Goal: Check status: Check status

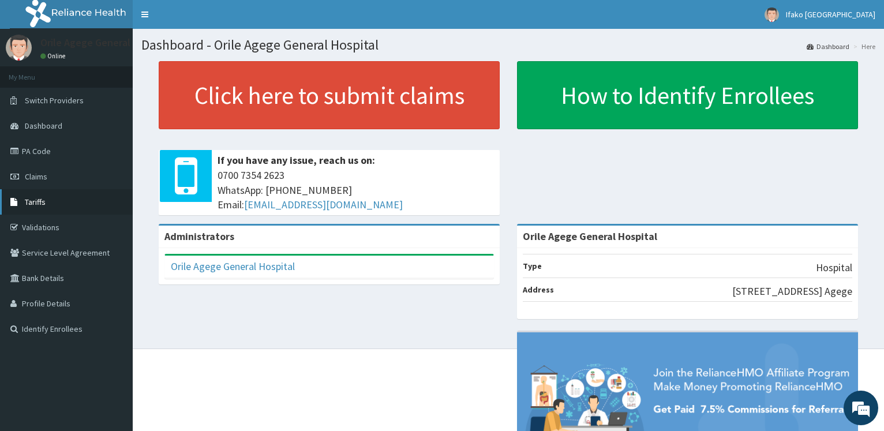
click at [38, 201] on span "Tariffs" at bounding box center [35, 202] width 21 height 10
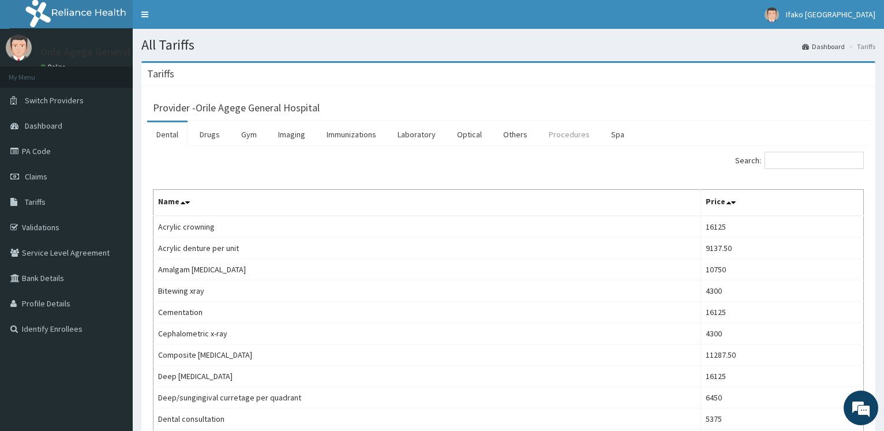
click at [574, 137] on link "Procedures" at bounding box center [568, 134] width 59 height 24
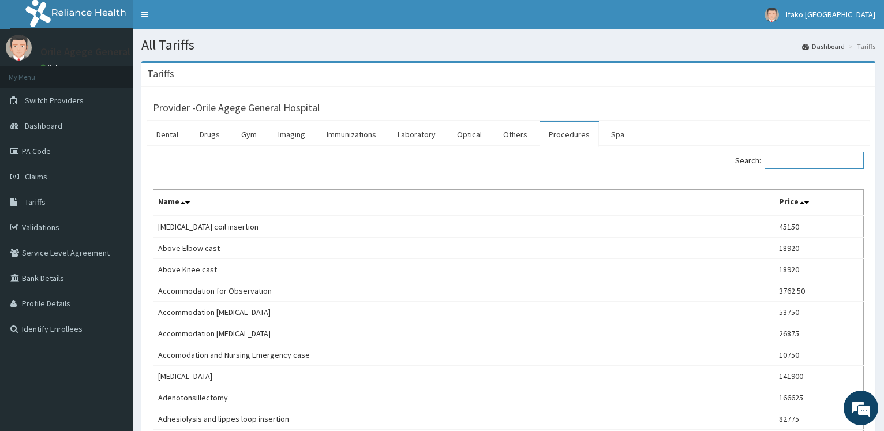
click at [794, 163] on input "Search:" at bounding box center [813, 160] width 99 height 17
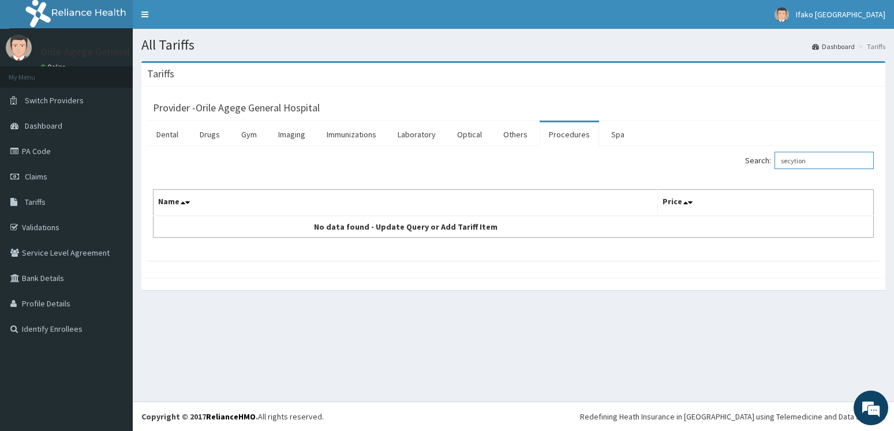
click at [803, 159] on input "secytion" at bounding box center [823, 160] width 99 height 17
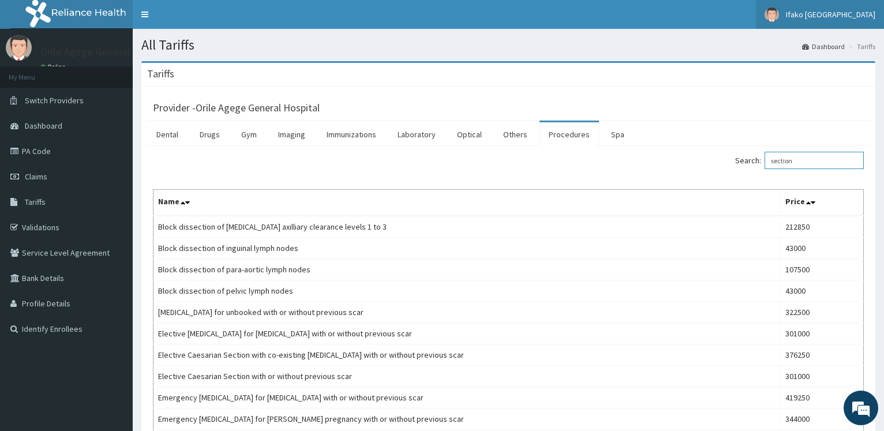
type input "section"
click at [804, 14] on span "Ifako Ijaiye General Hospital" at bounding box center [830, 14] width 89 height 10
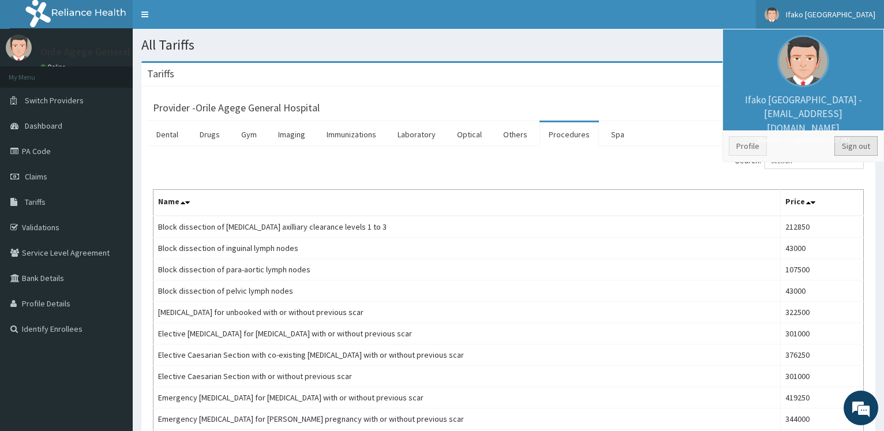
click at [851, 146] on link "Sign out" at bounding box center [855, 146] width 43 height 20
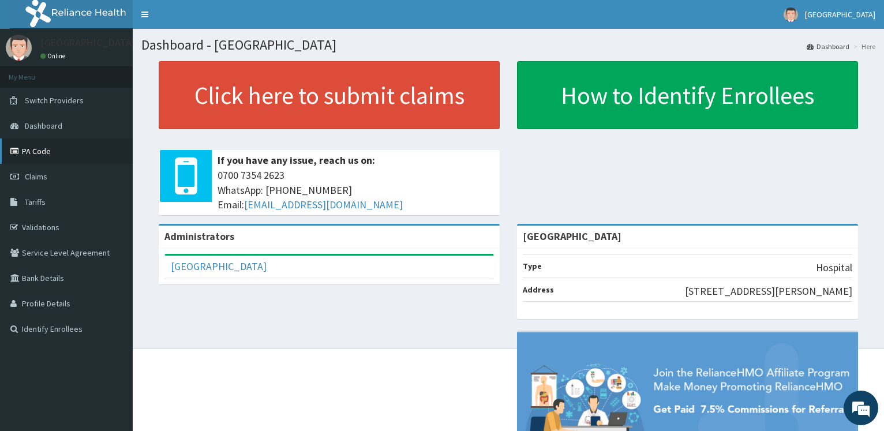
click at [36, 151] on link "PA Code" at bounding box center [66, 150] width 133 height 25
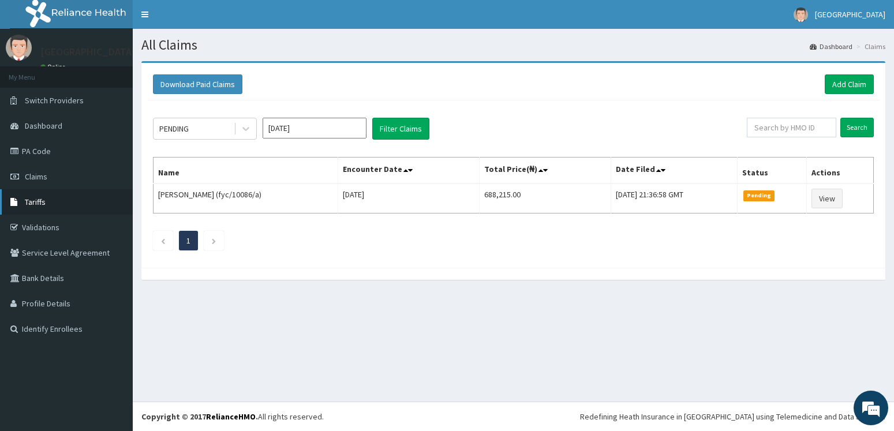
click at [37, 201] on span "Tariffs" at bounding box center [35, 202] width 21 height 10
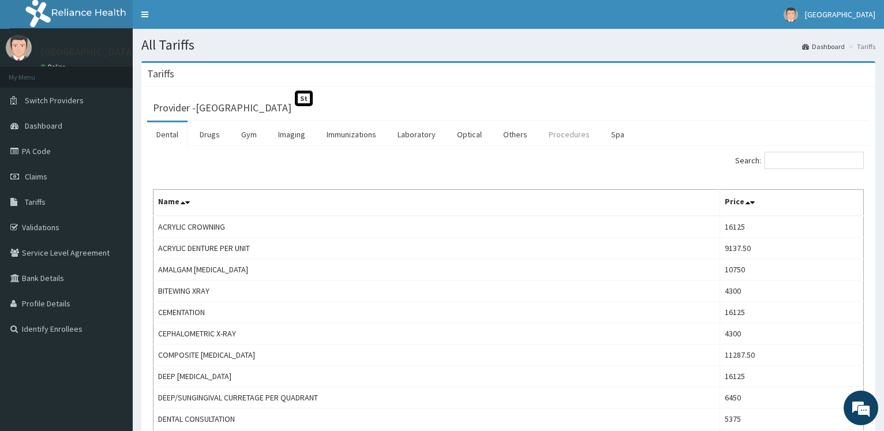
click at [572, 138] on link "Procedures" at bounding box center [568, 134] width 59 height 24
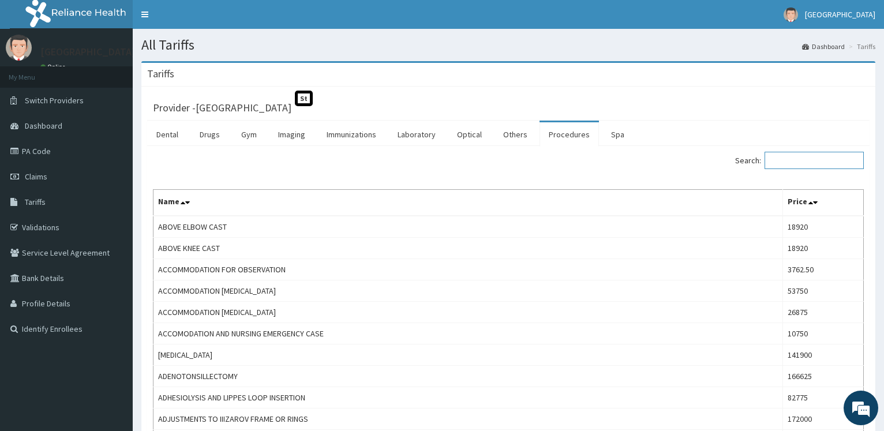
click at [791, 162] on input "Search:" at bounding box center [813, 160] width 99 height 17
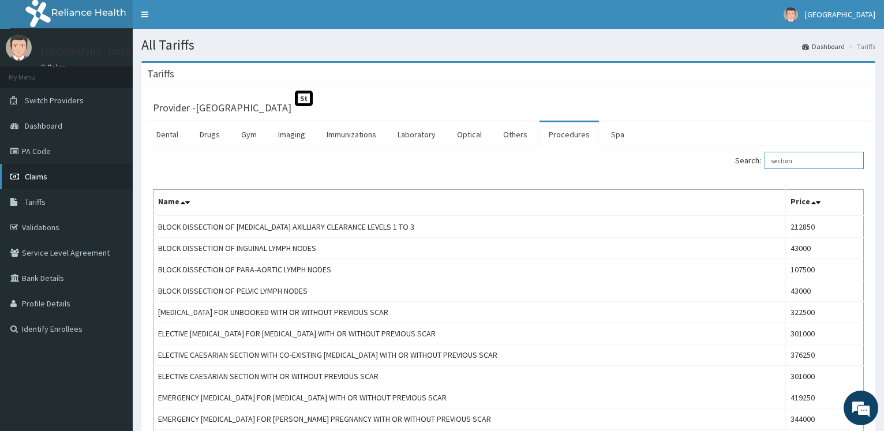
type input "section"
click at [45, 175] on span "Claims" at bounding box center [36, 176] width 23 height 10
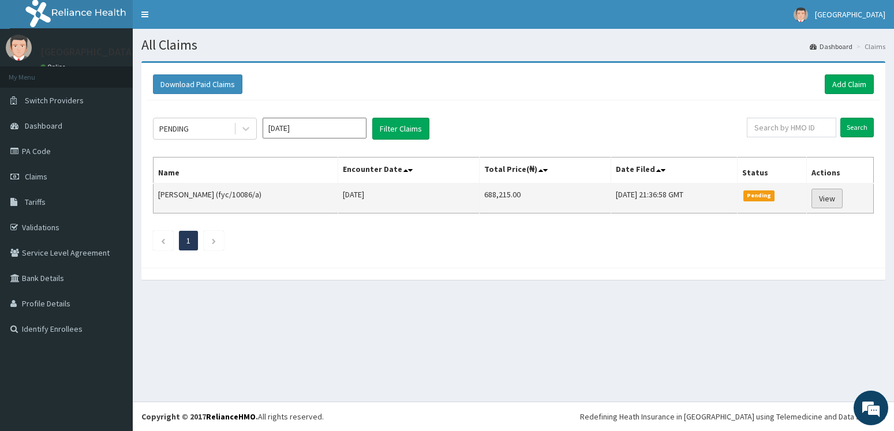
click at [828, 199] on link "View" at bounding box center [826, 199] width 31 height 20
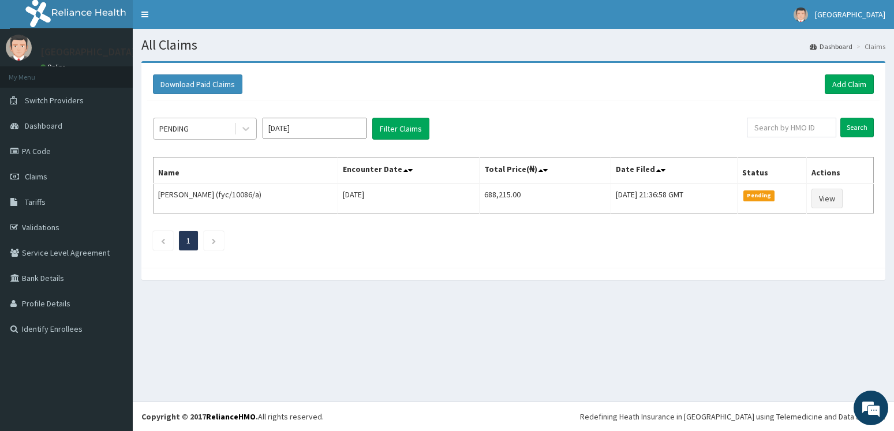
click at [209, 133] on div "PENDING" at bounding box center [193, 128] width 80 height 18
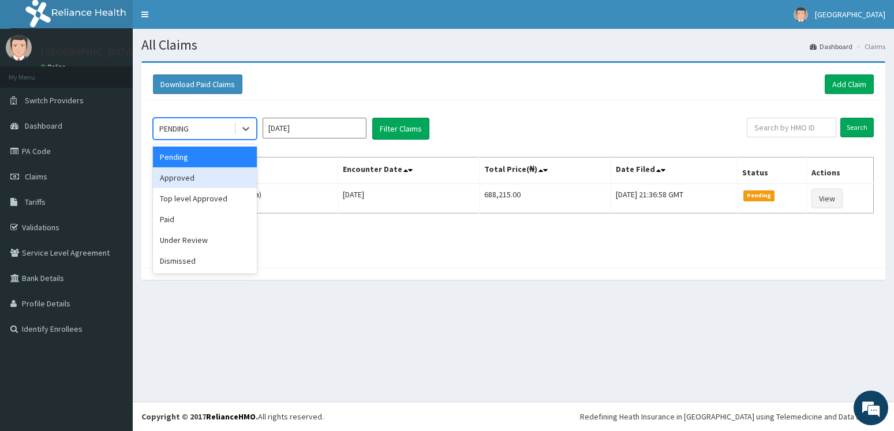
click at [196, 180] on div "Approved" at bounding box center [205, 177] width 104 height 21
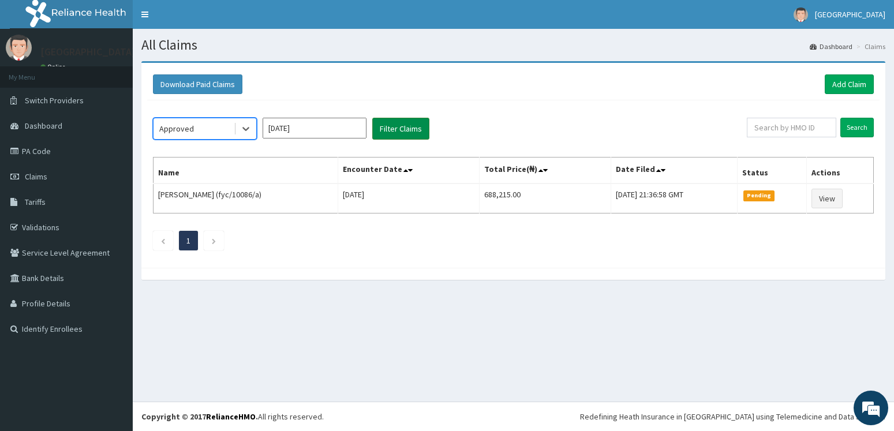
click at [399, 128] on button "Filter Claims" at bounding box center [400, 129] width 57 height 22
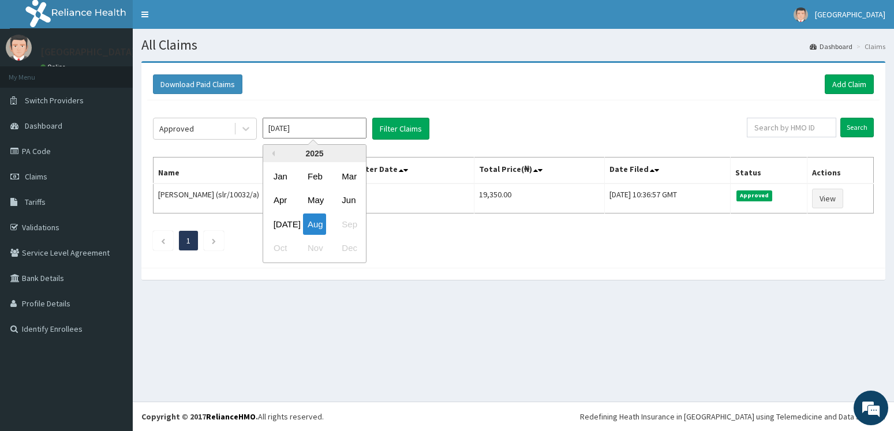
click at [324, 135] on input "[DATE]" at bounding box center [315, 128] width 104 height 21
click at [281, 224] on div "Jul" at bounding box center [280, 223] width 23 height 21
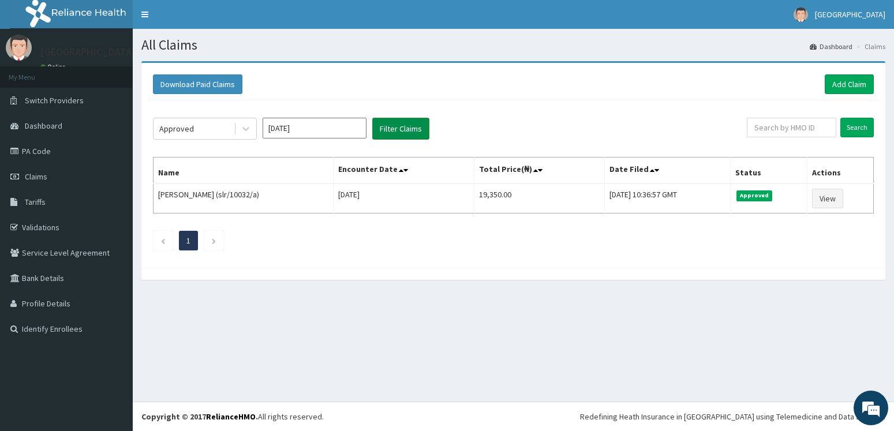
click at [400, 123] on button "Filter Claims" at bounding box center [400, 129] width 57 height 22
click at [392, 126] on button "Filter Claims" at bounding box center [400, 129] width 57 height 22
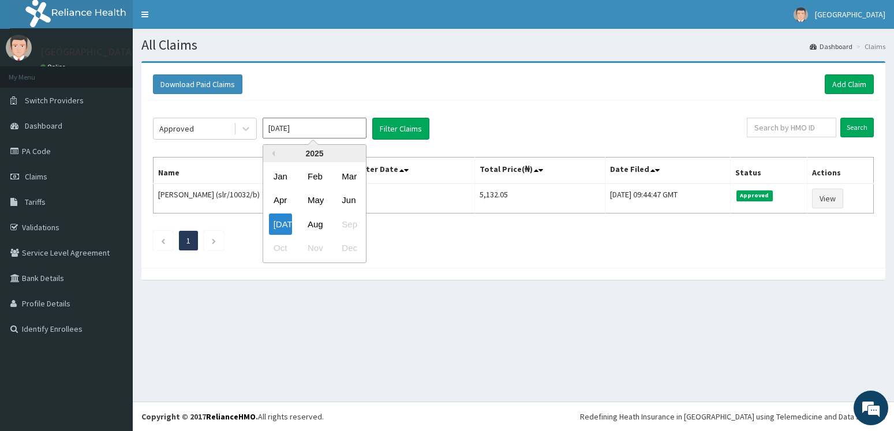
click at [326, 134] on input "Jul 2025" at bounding box center [315, 128] width 104 height 21
click at [351, 203] on div "Jun" at bounding box center [348, 200] width 23 height 21
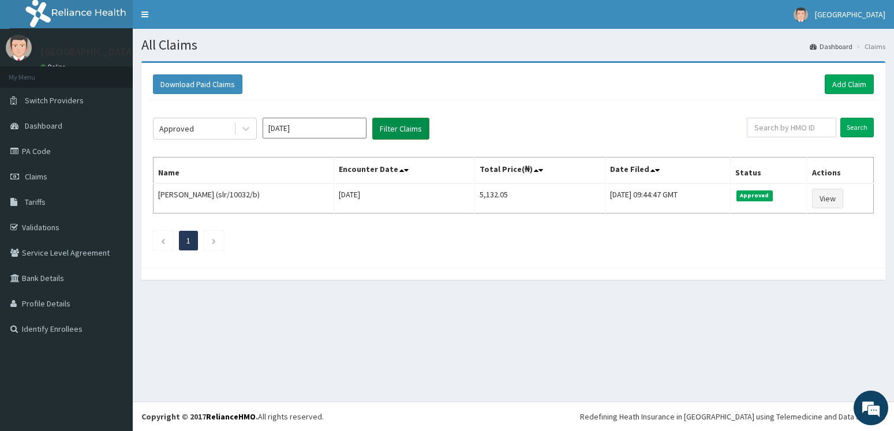
click at [403, 129] on button "Filter Claims" at bounding box center [400, 129] width 57 height 22
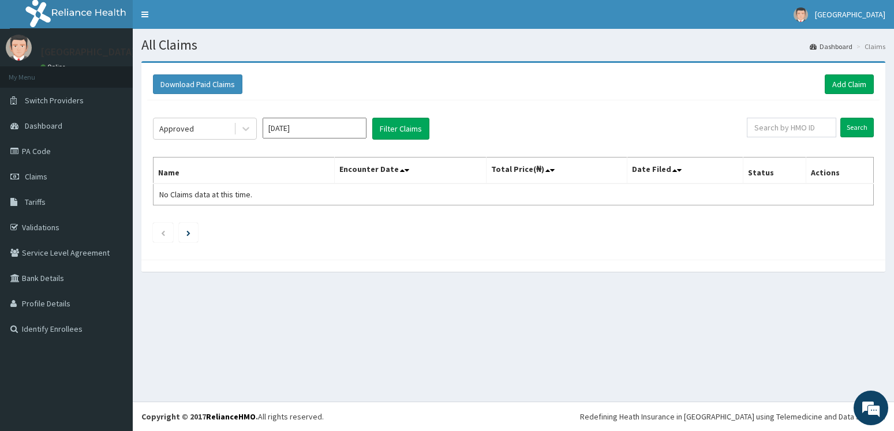
click at [316, 129] on input "Jun 2025" at bounding box center [315, 128] width 104 height 21
click at [283, 223] on div "Jul" at bounding box center [280, 223] width 23 height 21
type input "Jul 2025"
click at [216, 124] on div "Approved" at bounding box center [193, 128] width 80 height 18
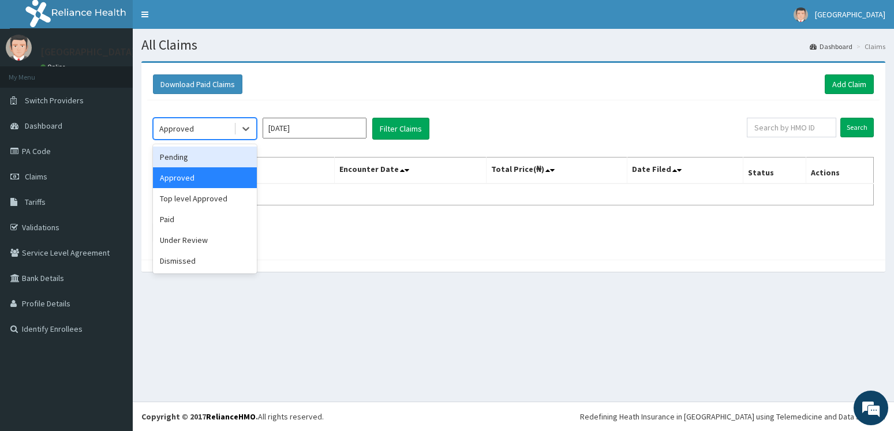
click at [190, 160] on div "Pending" at bounding box center [205, 157] width 104 height 21
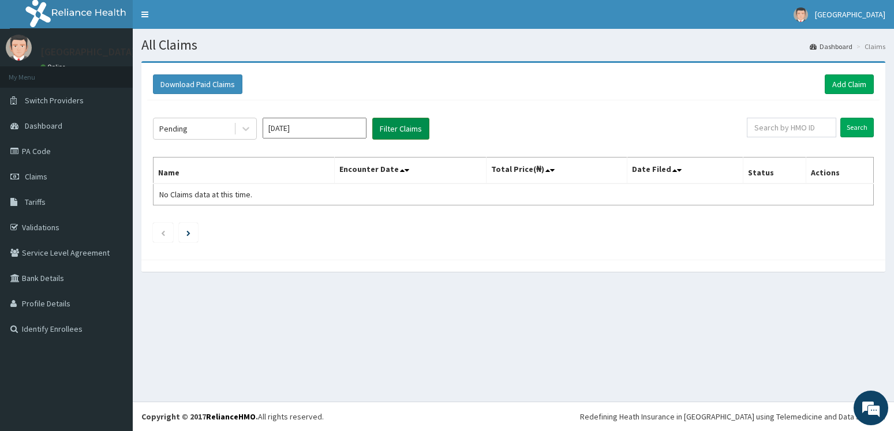
click at [391, 125] on button "Filter Claims" at bounding box center [400, 129] width 57 height 22
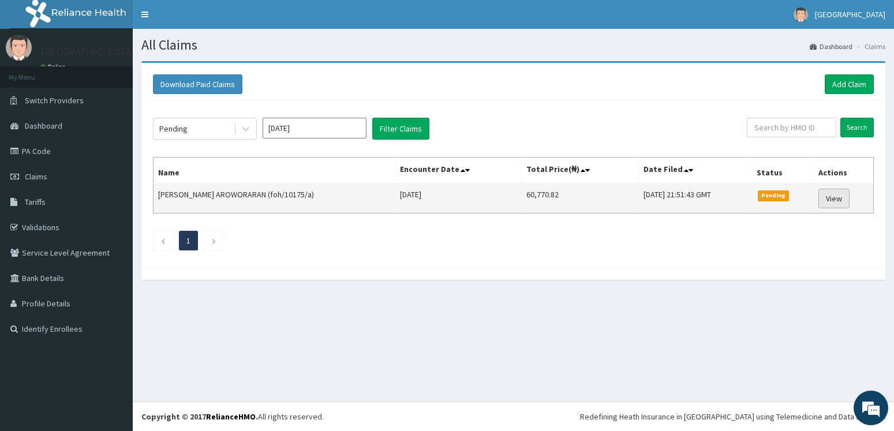
click at [833, 196] on link "View" at bounding box center [833, 199] width 31 height 20
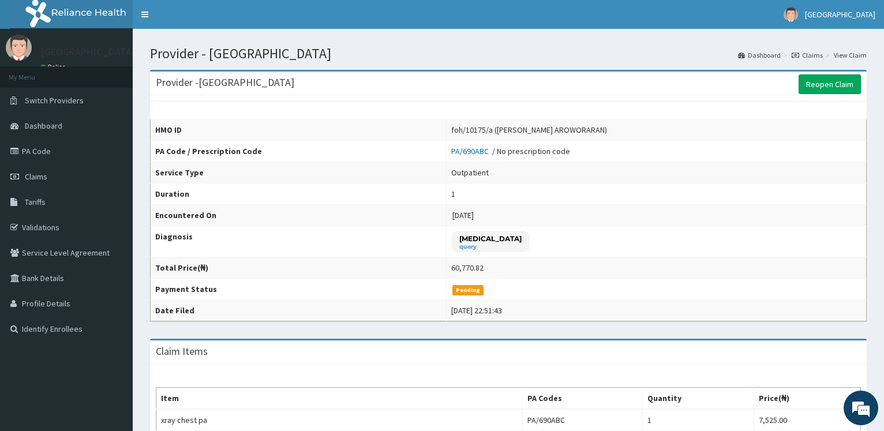
click at [873, 330] on div "Provider - Ajeromi General Hospital Reopen Claim HMO ID foh/10175/a (DAUDA MORA…" at bounding box center [508, 436] width 734 height 733
click at [36, 155] on link "PA Code" at bounding box center [66, 150] width 133 height 25
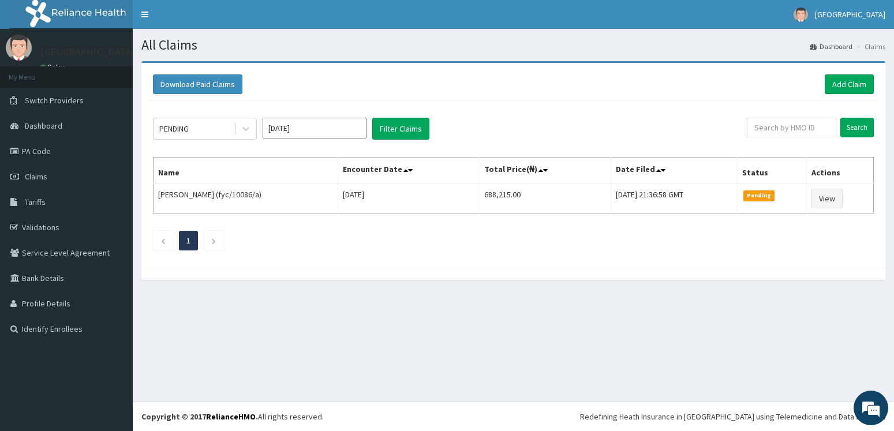
click at [329, 135] on input "Aug 2025" at bounding box center [315, 128] width 104 height 21
click at [346, 202] on div "Jun" at bounding box center [348, 200] width 23 height 21
click at [392, 129] on button "Filter Claims" at bounding box center [400, 129] width 57 height 22
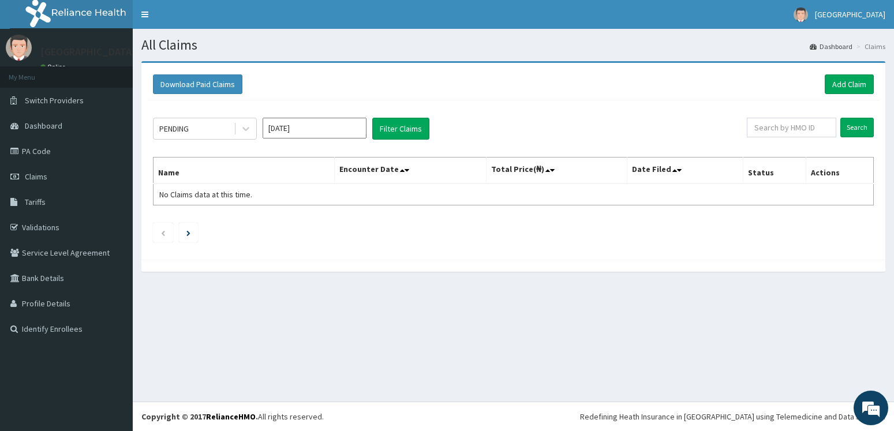
click at [280, 133] on input "Jun 2025" at bounding box center [315, 128] width 104 height 21
click at [279, 224] on div "Jul" at bounding box center [280, 223] width 23 height 21
type input "Jul 2025"
click at [398, 126] on button "Filter Claims" at bounding box center [400, 129] width 57 height 22
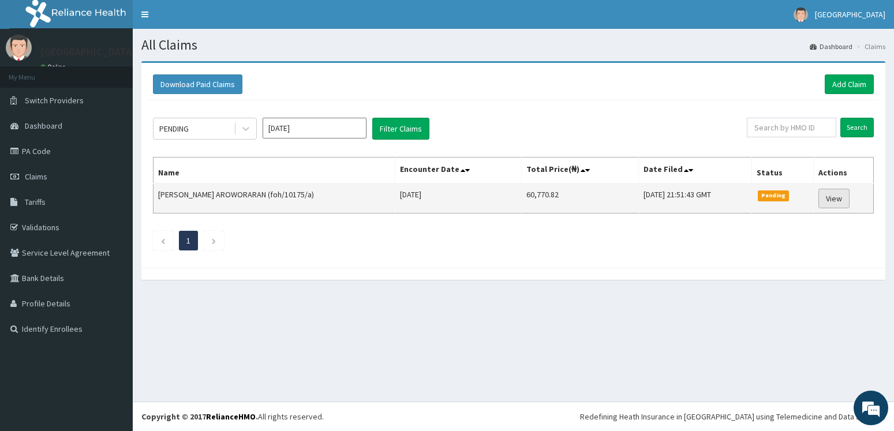
click at [836, 201] on link "View" at bounding box center [833, 199] width 31 height 20
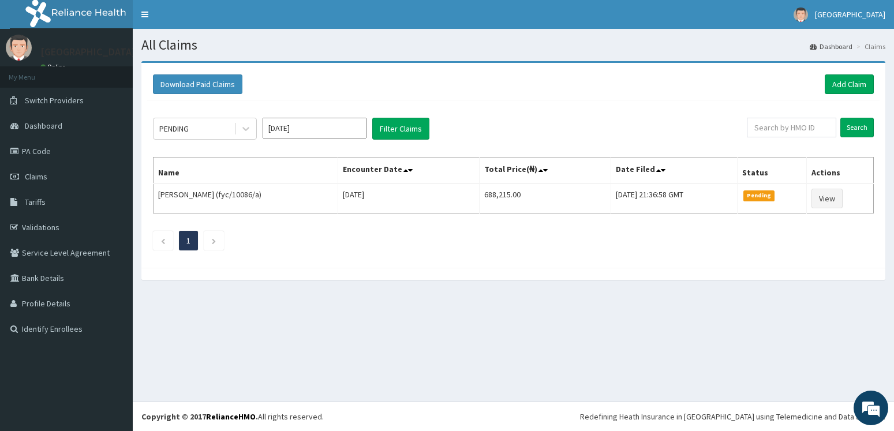
click at [516, 21] on nav "Toggle navigation [GEOGRAPHIC_DATA] [GEOGRAPHIC_DATA] - [EMAIL_ADDRESS][DOMAIN_…" at bounding box center [513, 14] width 761 height 29
